Goal: Information Seeking & Learning: Learn about a topic

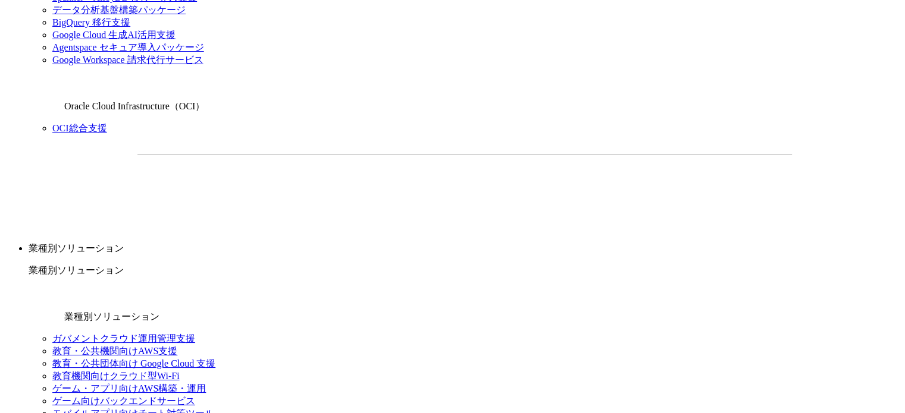
scroll to position [1089, 0]
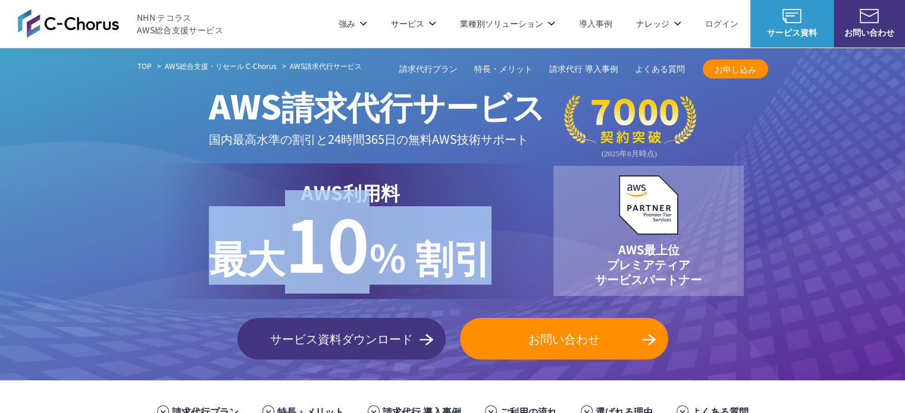
drag, startPoint x: 213, startPoint y: 255, endPoint x: 479, endPoint y: 253, distance: 265.2
click at [479, 253] on p "最大 10 % 割引" at bounding box center [350, 245] width 282 height 78
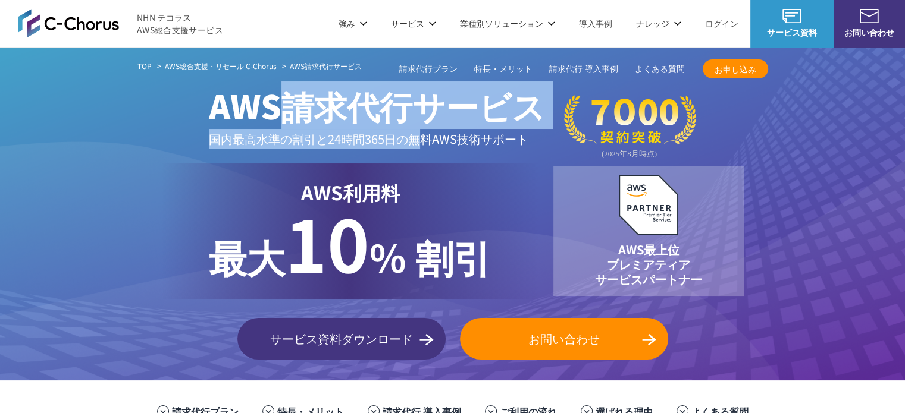
drag, startPoint x: 289, startPoint y: 116, endPoint x: 424, endPoint y: 137, distance: 136.7
click at [424, 137] on span "AWS請求代行サービス 国内最高水準の割引と 24時間365日の無料AWS技術サポート" at bounding box center [377, 115] width 336 height 87
click at [424, 137] on p "国内最高水準の割引と 24時間365日の無料AWS技術サポート" at bounding box center [377, 139] width 336 height 20
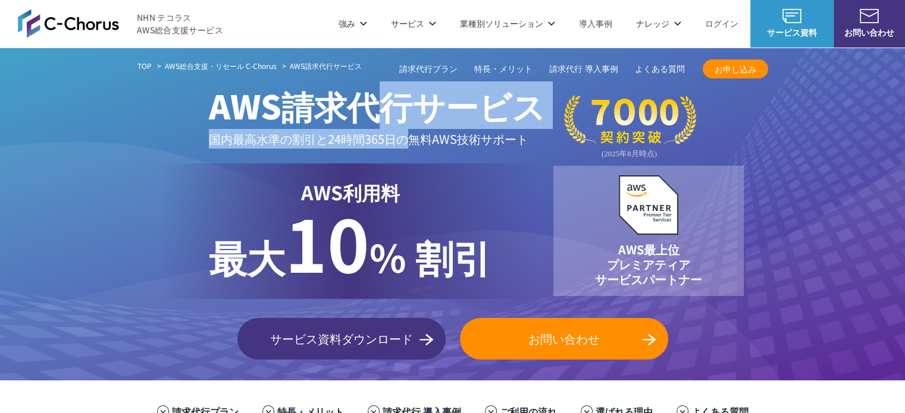
drag, startPoint x: 409, startPoint y: 137, endPoint x: 370, endPoint y: 118, distance: 42.8
click at [370, 118] on span "AWS請求代行サービス 国内最高水準の割引と 24時間365日の無料AWS技術サポート" at bounding box center [377, 115] width 336 height 87
click at [370, 118] on span "AWS請求代行サービス" at bounding box center [377, 105] width 336 height 48
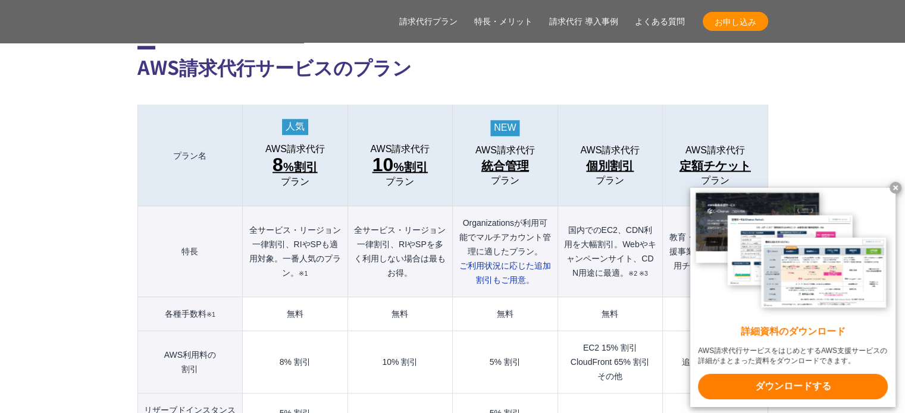
scroll to position [1246, 0]
click at [893, 186] on x-t at bounding box center [895, 188] width 12 height 12
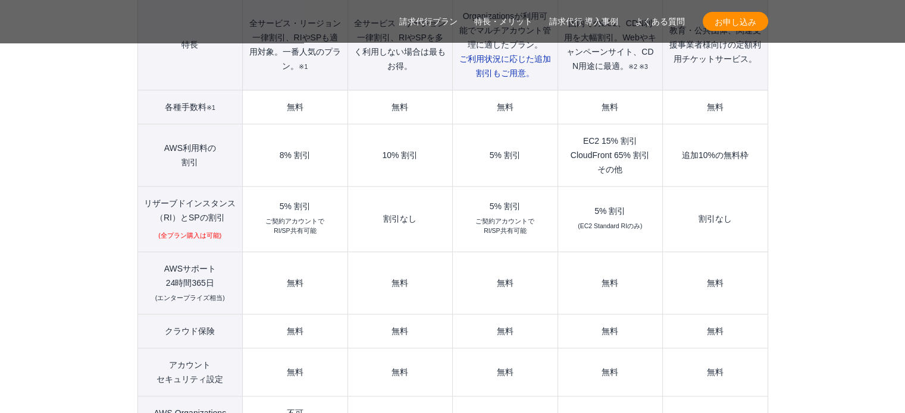
scroll to position [1474, 0]
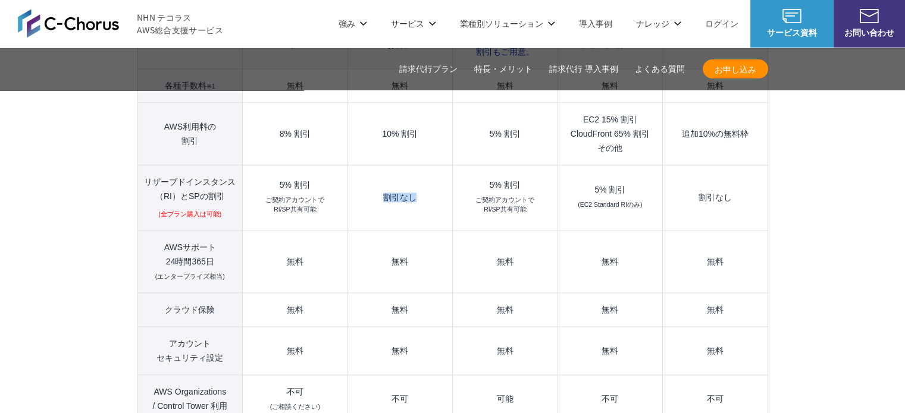
drag, startPoint x: 384, startPoint y: 172, endPoint x: 417, endPoint y: 169, distance: 33.4
click at [417, 169] on td "割引なし" at bounding box center [399, 197] width 105 height 65
drag, startPoint x: 417, startPoint y: 169, endPoint x: 379, endPoint y: 167, distance: 38.8
click at [379, 167] on td "割引なし" at bounding box center [399, 197] width 105 height 65
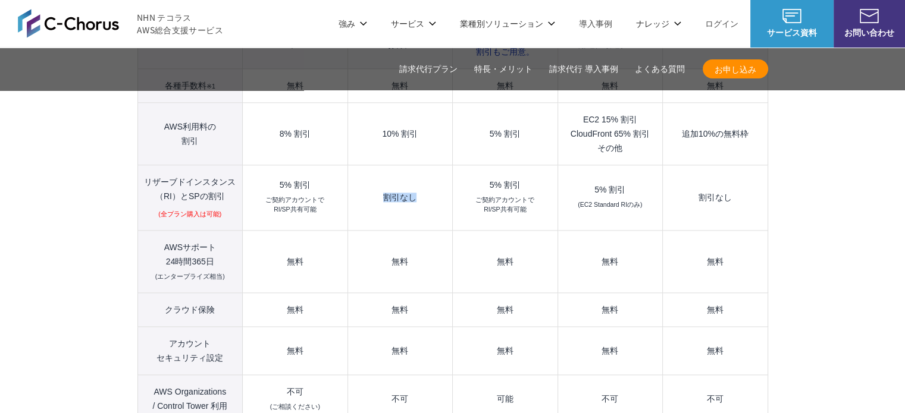
click at [379, 167] on td "割引なし" at bounding box center [399, 197] width 105 height 65
drag, startPoint x: 379, startPoint y: 167, endPoint x: 414, endPoint y: 171, distance: 35.9
click at [414, 171] on td "割引なし" at bounding box center [399, 197] width 105 height 65
drag, startPoint x: 387, startPoint y: 236, endPoint x: 409, endPoint y: 238, distance: 22.7
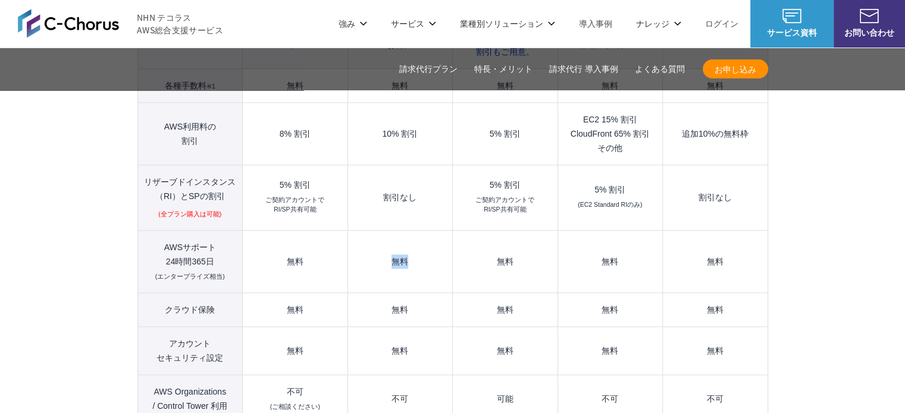
click at [409, 238] on td "無料" at bounding box center [399, 261] width 105 height 62
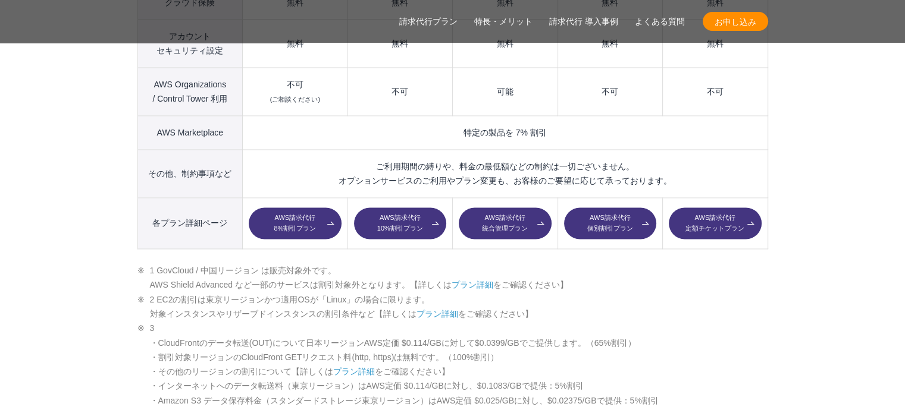
scroll to position [1782, 0]
click at [428, 208] on link "AWS請求代行 10%割引プラン" at bounding box center [400, 224] width 92 height 32
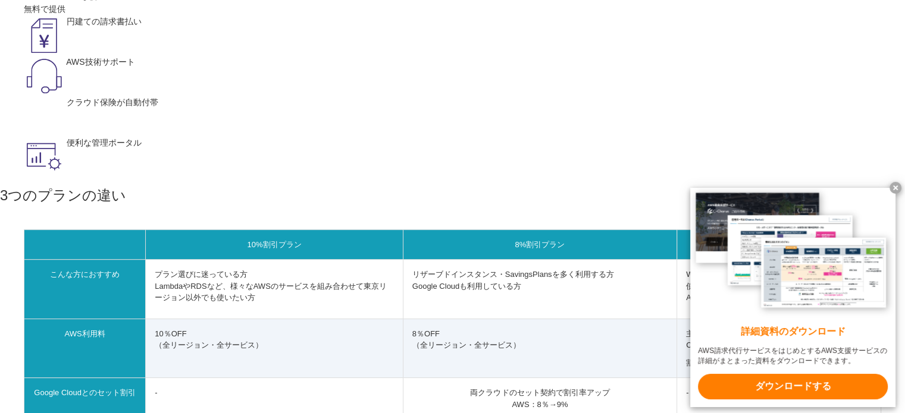
scroll to position [397, 0]
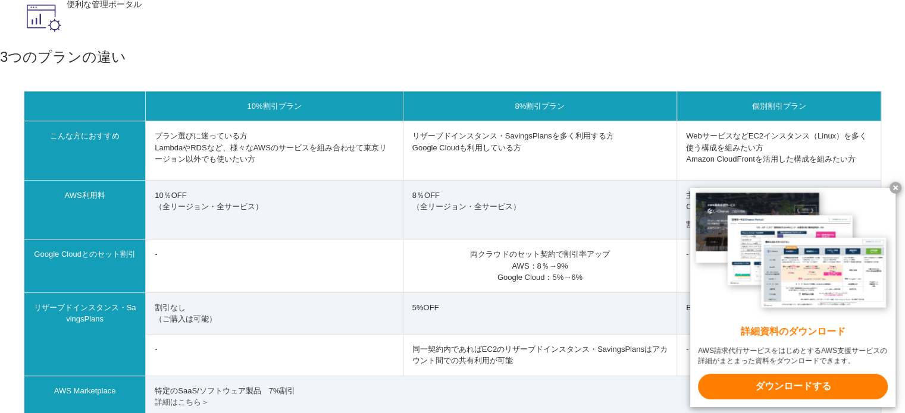
click at [894, 182] on x-t at bounding box center [895, 188] width 12 height 12
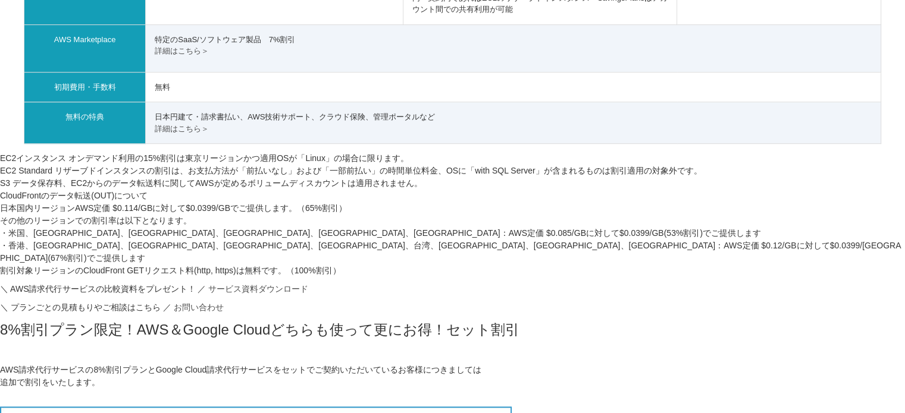
scroll to position [841, 0]
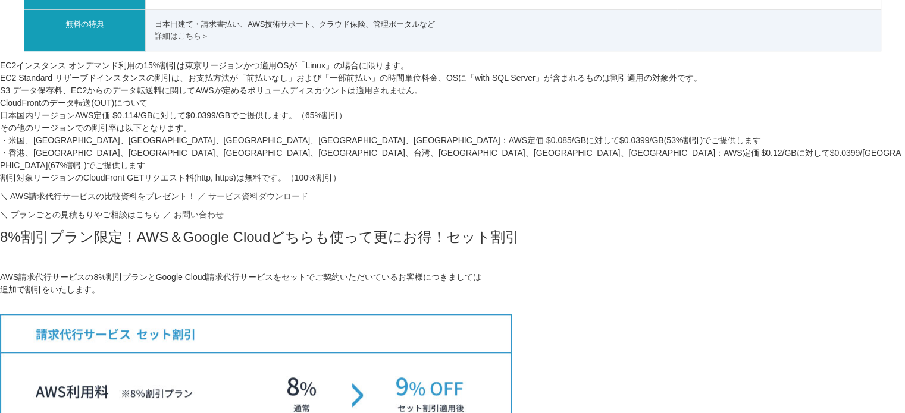
drag, startPoint x: 286, startPoint y: 83, endPoint x: 378, endPoint y: 187, distance: 138.6
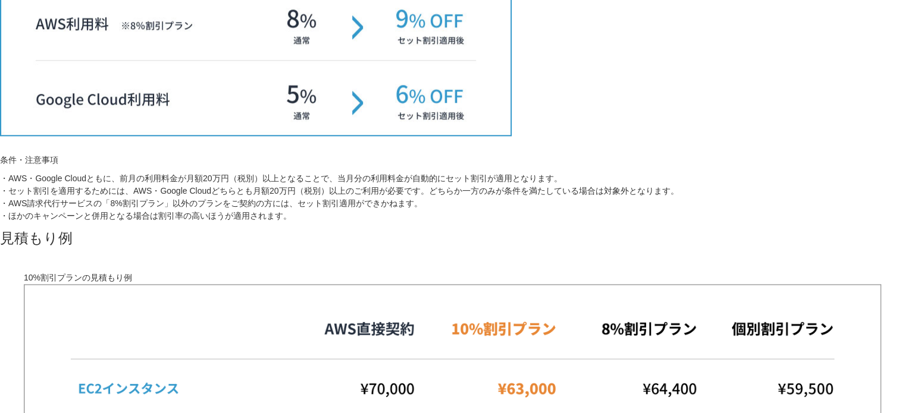
scroll to position [1210, 0]
drag, startPoint x: 378, startPoint y: 187, endPoint x: 597, endPoint y: 230, distance: 223.7
drag, startPoint x: 597, startPoint y: 230, endPoint x: 697, endPoint y: 210, distance: 101.9
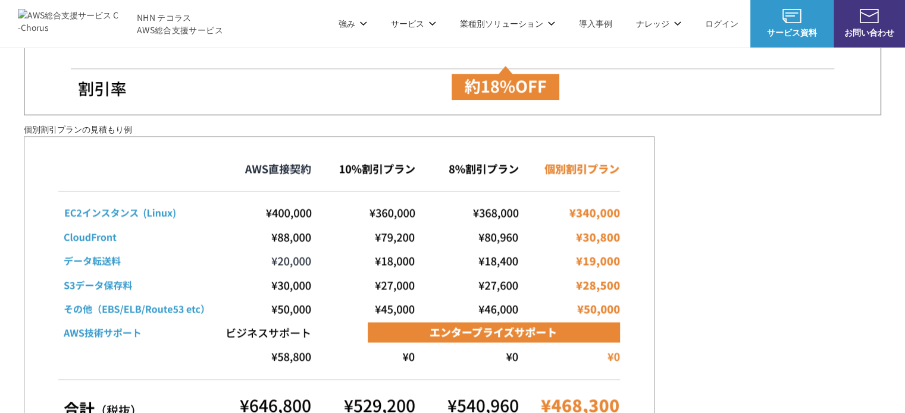
scroll to position [1829, 0]
drag, startPoint x: 683, startPoint y: 199, endPoint x: 666, endPoint y: 118, distance: 82.7
drag, startPoint x: 666, startPoint y: 118, endPoint x: 687, endPoint y: 169, distance: 54.7
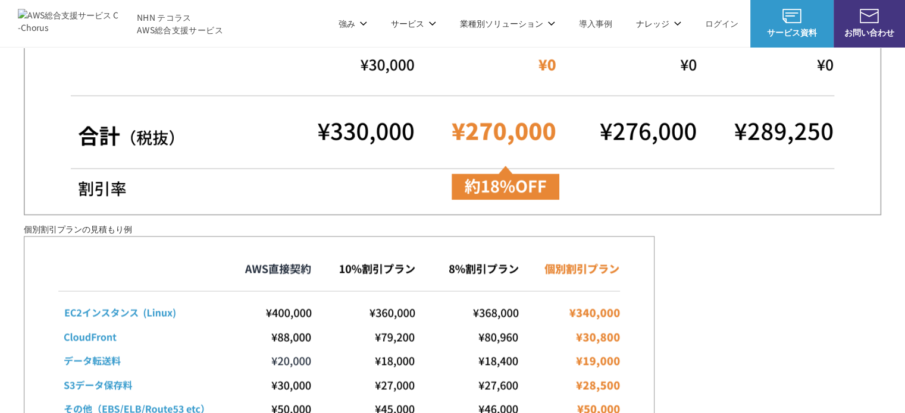
scroll to position [1715, 0]
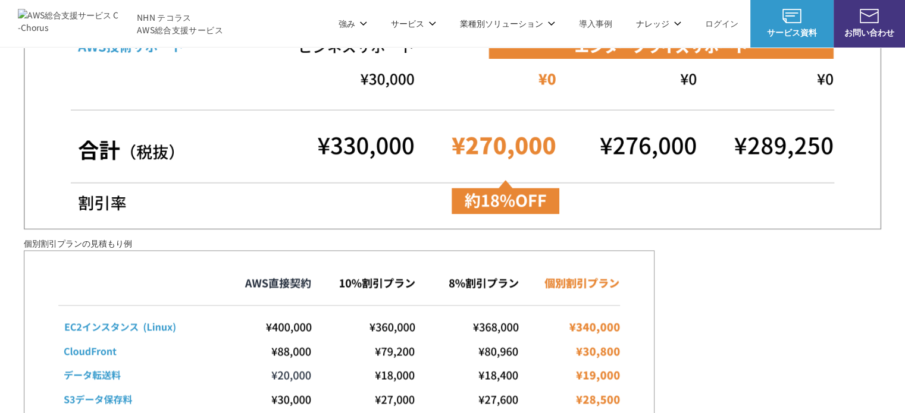
drag, startPoint x: 687, startPoint y: 169, endPoint x: 708, endPoint y: 229, distance: 63.6
drag, startPoint x: 715, startPoint y: 245, endPoint x: 702, endPoint y: 169, distance: 76.6
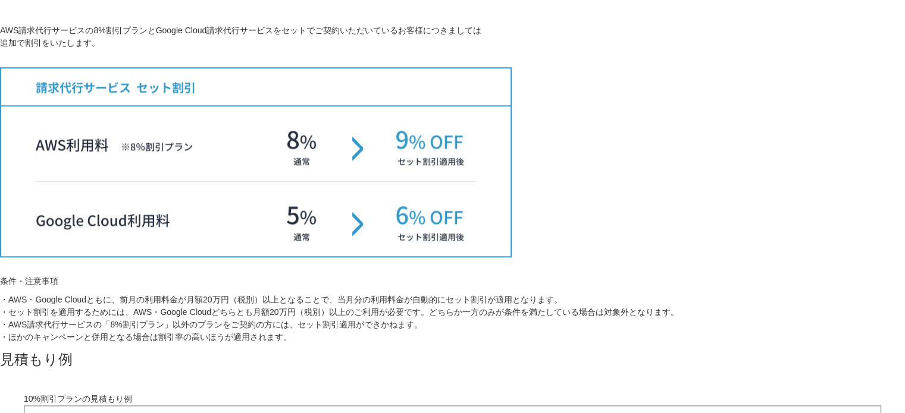
scroll to position [1089, 0]
drag, startPoint x: 704, startPoint y: 73, endPoint x: 771, endPoint y: 185, distance: 130.1
click at [771, 185] on div "プラン 見積もり例 TOP AWS総合支援・リセール C-Chorus AWS請求代行サービス 10%割引プラン・8%割引プラン・個別割引プラン 国内最高水準…" at bounding box center [452, 140] width 905 height 2351
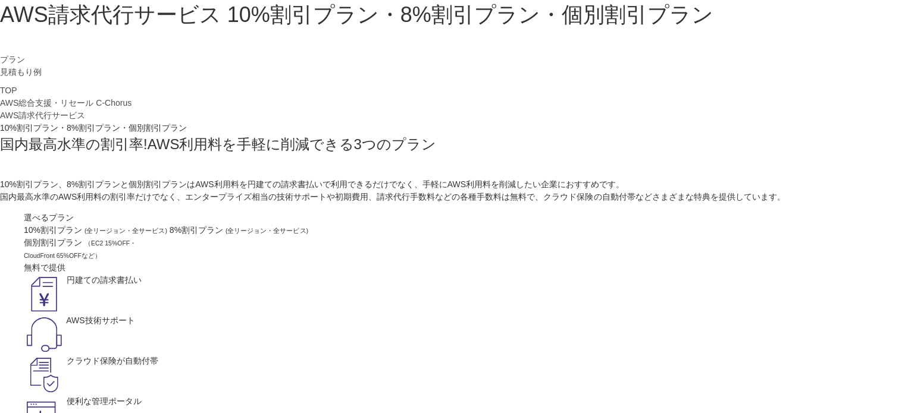
scroll to position [156, 0]
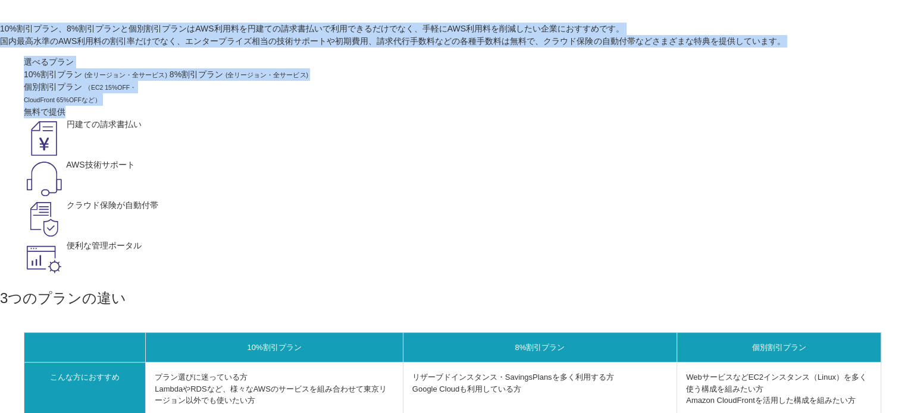
drag, startPoint x: 637, startPoint y: 254, endPoint x: 614, endPoint y: 116, distance: 139.9
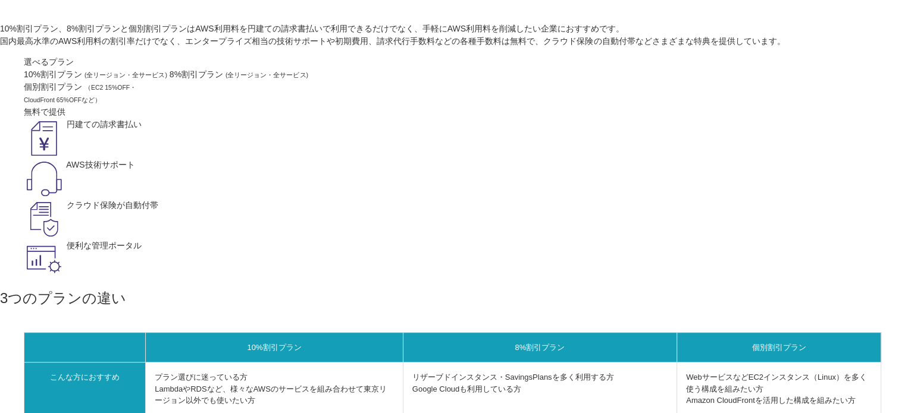
drag, startPoint x: 614, startPoint y: 116, endPoint x: 654, endPoint y: 217, distance: 108.4
click at [654, 48] on p "10%割引プラン、8%割引プランと個別割引プランはAWS利用料を円建ての請求書払いで利用できるだけでなく、手軽にAWS利用料を削減したい企業におすすめです。 …" at bounding box center [452, 35] width 905 height 25
drag, startPoint x: 652, startPoint y: 241, endPoint x: 627, endPoint y: 115, distance: 129.1
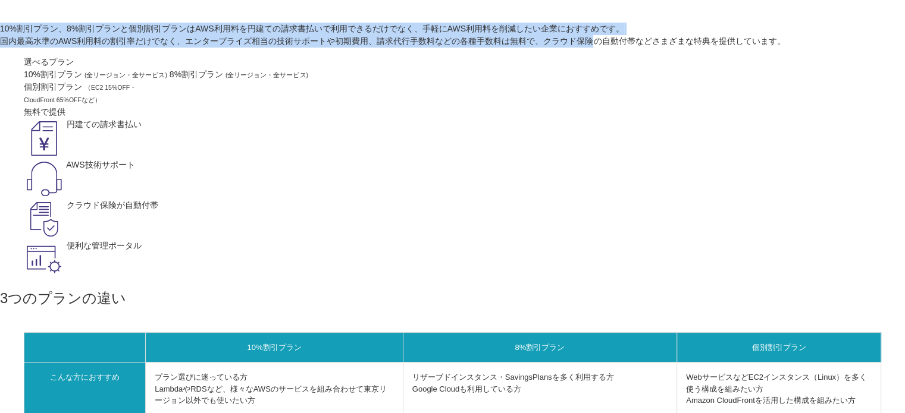
drag, startPoint x: 627, startPoint y: 115, endPoint x: 673, endPoint y: 240, distance: 133.2
click at [673, 48] on p "10%割引プラン、8%割引プランと個別割引プランはAWS利用料を円建ての請求書払いで利用できるだけでなく、手軽にAWS利用料を削減したい企業におすすめです。 …" at bounding box center [452, 35] width 905 height 25
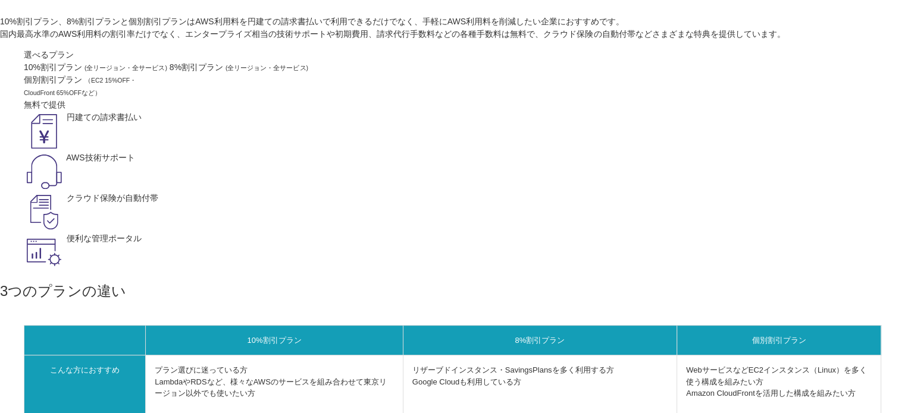
scroll to position [164, 0]
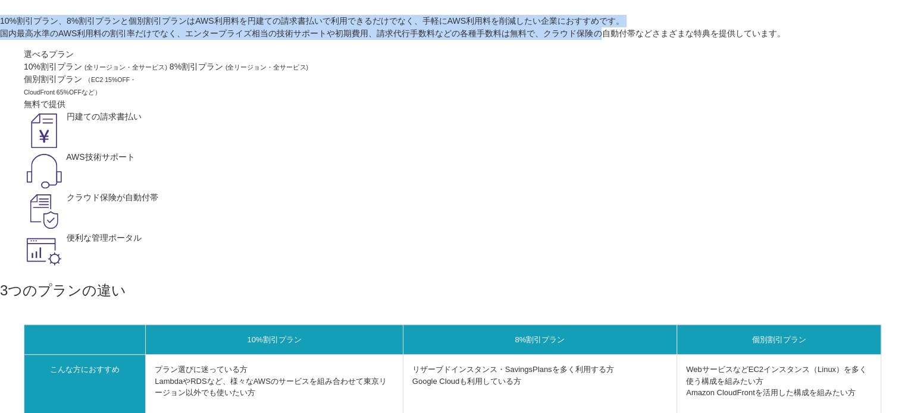
drag, startPoint x: 625, startPoint y: 102, endPoint x: 680, endPoint y: 228, distance: 137.7
click at [680, 40] on p "10%割引プラン、8%割引プランと個別割引プランはAWS利用料を円建ての請求書払いで利用できるだけでなく、手軽にAWS利用料を削減したい企業におすすめです。 …" at bounding box center [452, 27] width 905 height 25
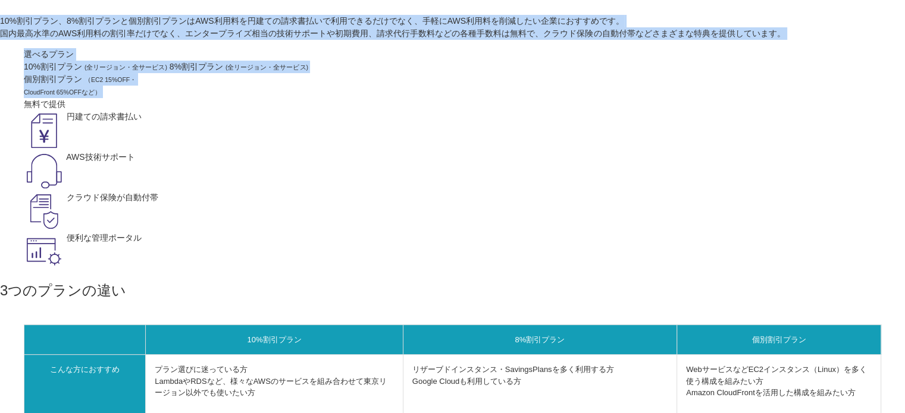
drag, startPoint x: 470, startPoint y: 248, endPoint x: 417, endPoint y: 134, distance: 126.1
click at [417, 134] on section "国内最高水準の割引率!AWS利用料を手軽に削減できる3つのプラン 10%割引プラン、8%割引プランと個別割引プランはAWS利用料を円建ての請求書払いで利用でき…" at bounding box center [452, 122] width 905 height 302
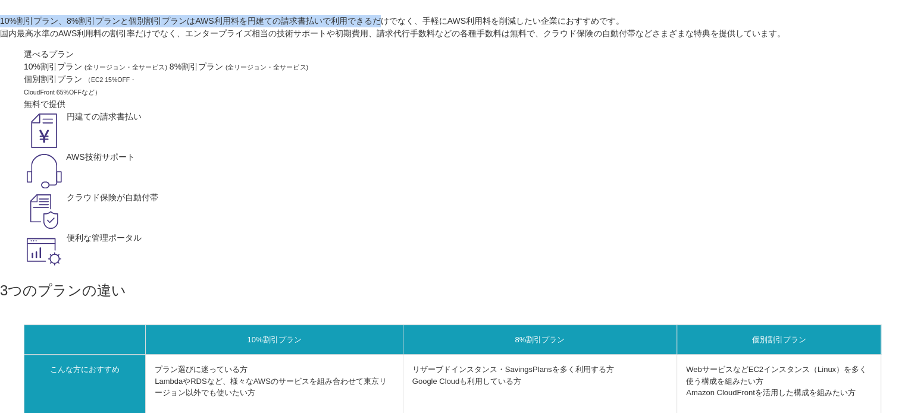
drag, startPoint x: 428, startPoint y: 133, endPoint x: 435, endPoint y: 169, distance: 37.6
click at [435, 169] on section "国内最高水準の割引率!AWS利用料を手軽に削減できる3つのプラン 10%割引プラン、8%割引プランと個別割引プランはAWS利用料を円建ての請求書払いで利用でき…" at bounding box center [452, 122] width 905 height 302
drag, startPoint x: 428, startPoint y: 183, endPoint x: 423, endPoint y: 132, distance: 51.4
click at [423, 132] on section "国内最高水準の割引率!AWS利用料を手軽に削減できる3つのプラン 10%割引プラン、8%割引プランと個別割引プランはAWS利用料を円建ての請求書払いで利用でき…" at bounding box center [452, 122] width 905 height 302
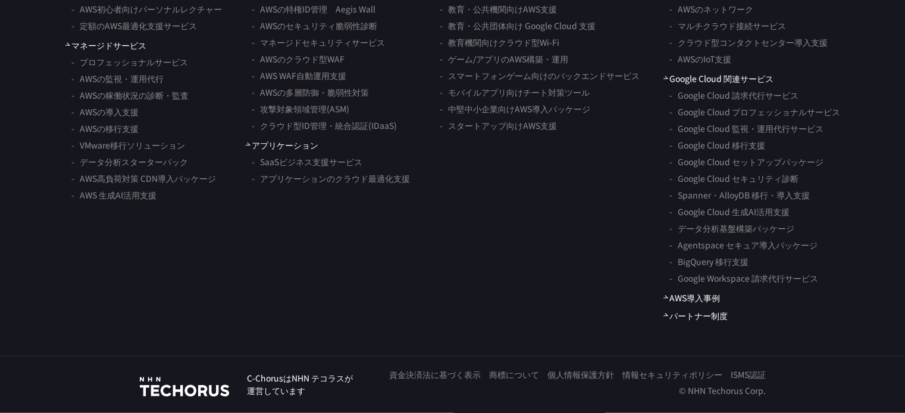
scroll to position [3886, 0]
